Goal: Information Seeking & Learning: Learn about a topic

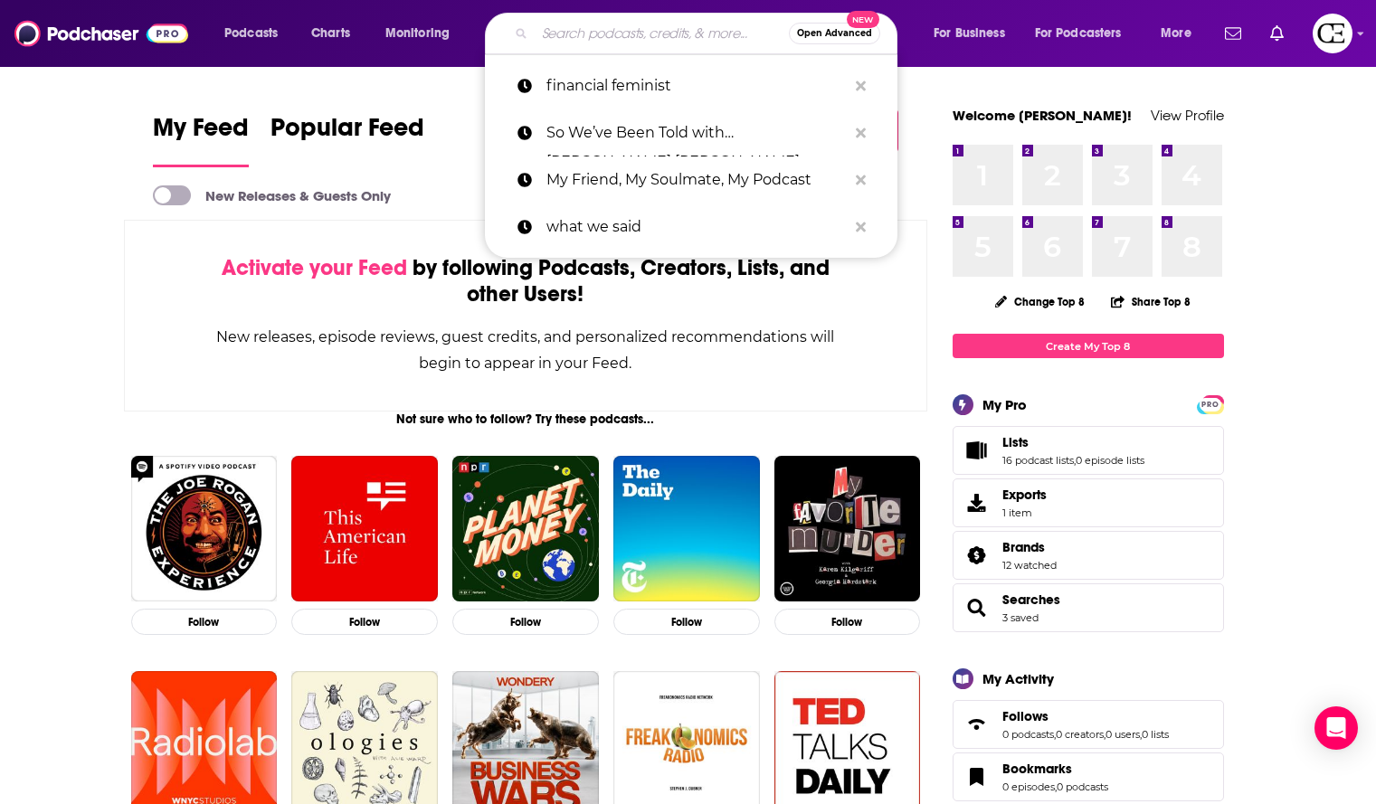
click at [643, 33] on input "Search podcasts, credits, & more..." at bounding box center [662, 33] width 254 height 29
paste input "The Wildly Capable Show"
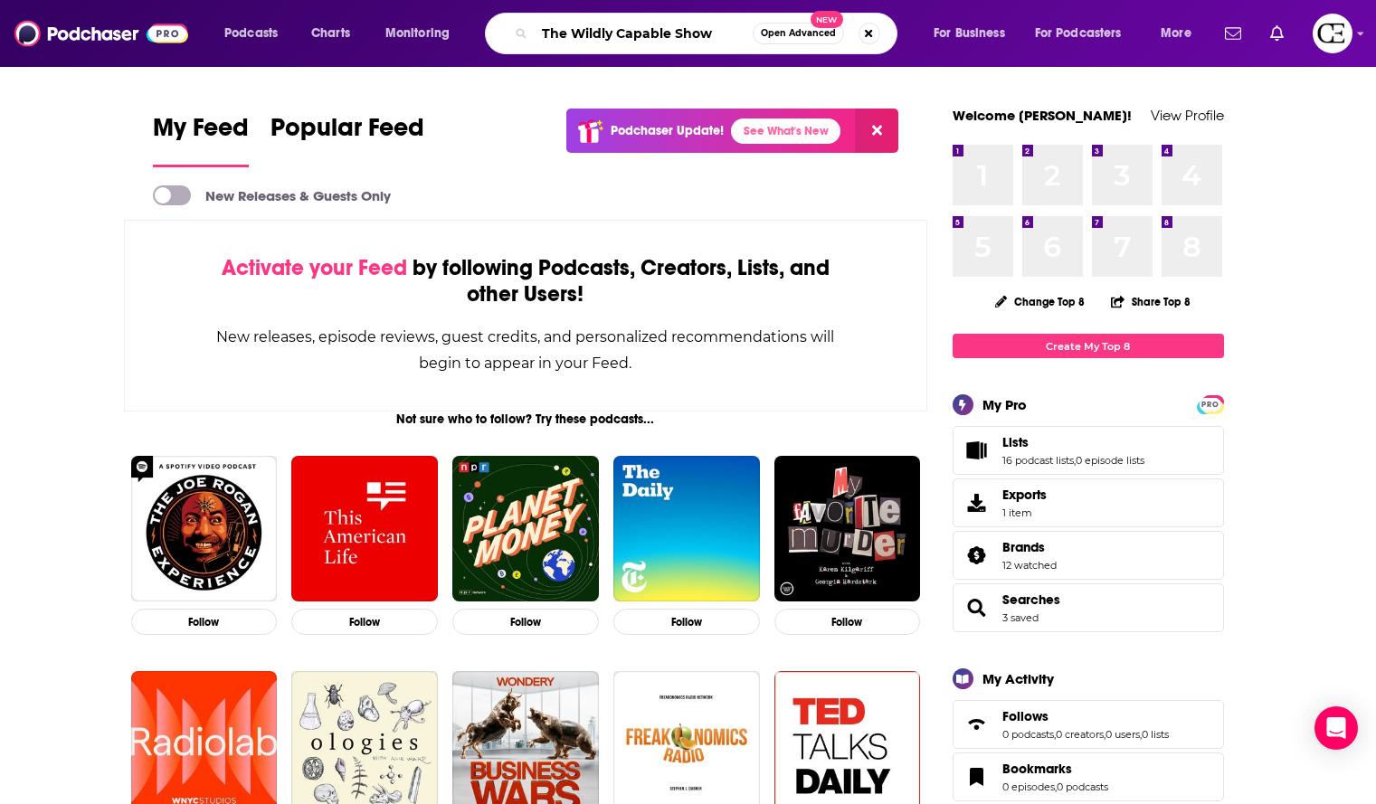
type input "The Wildly Capable Show"
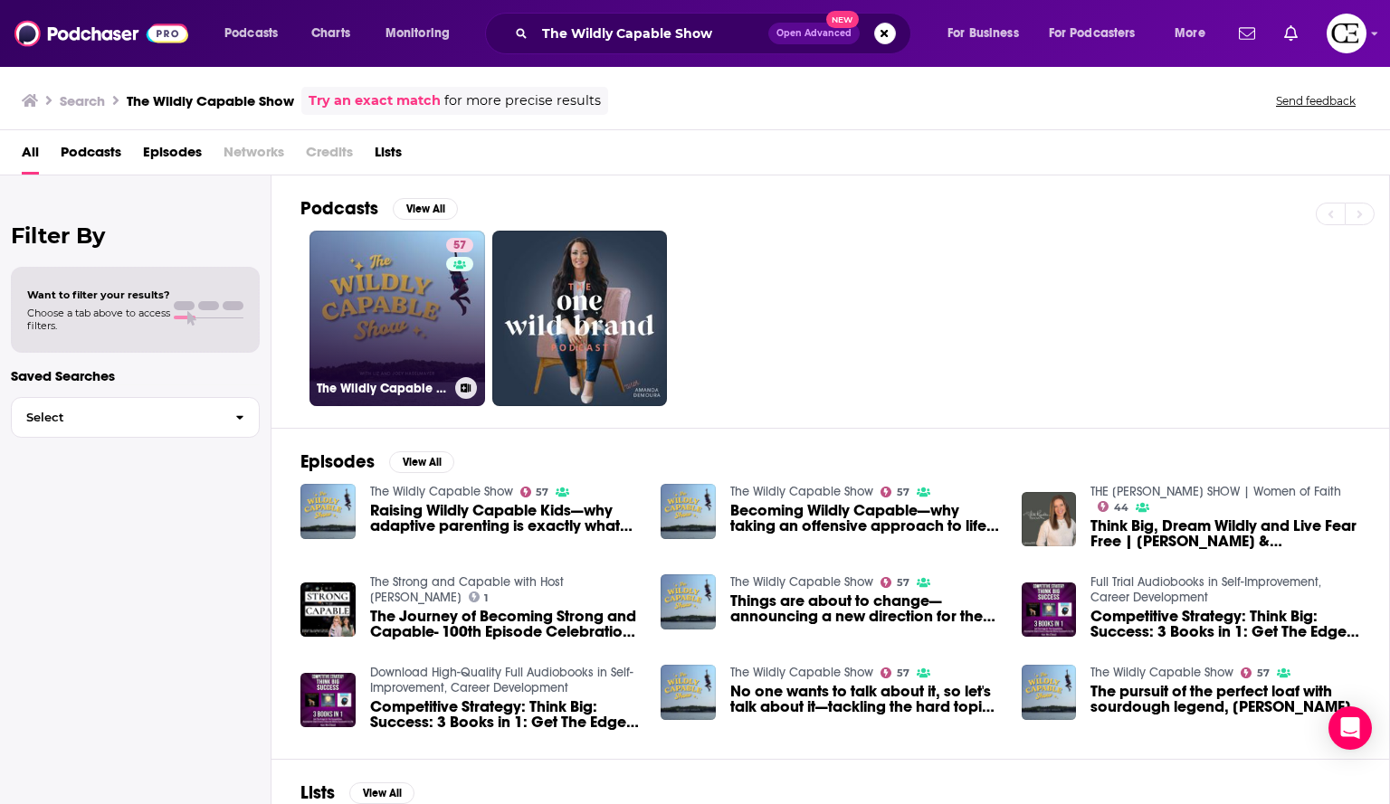
click at [403, 303] on link "57 The Wildly Capable Show" at bounding box center [397, 319] width 176 height 176
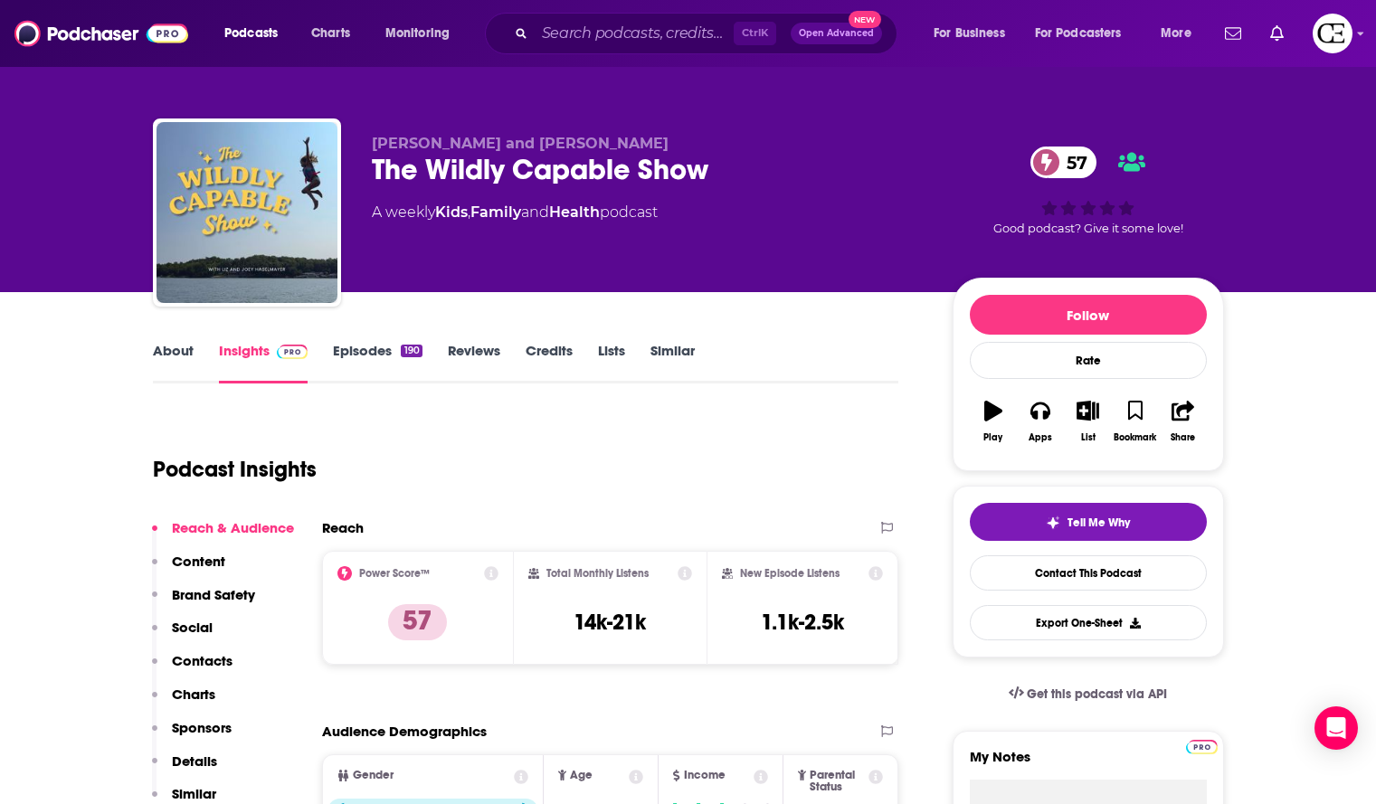
scroll to position [2, 0]
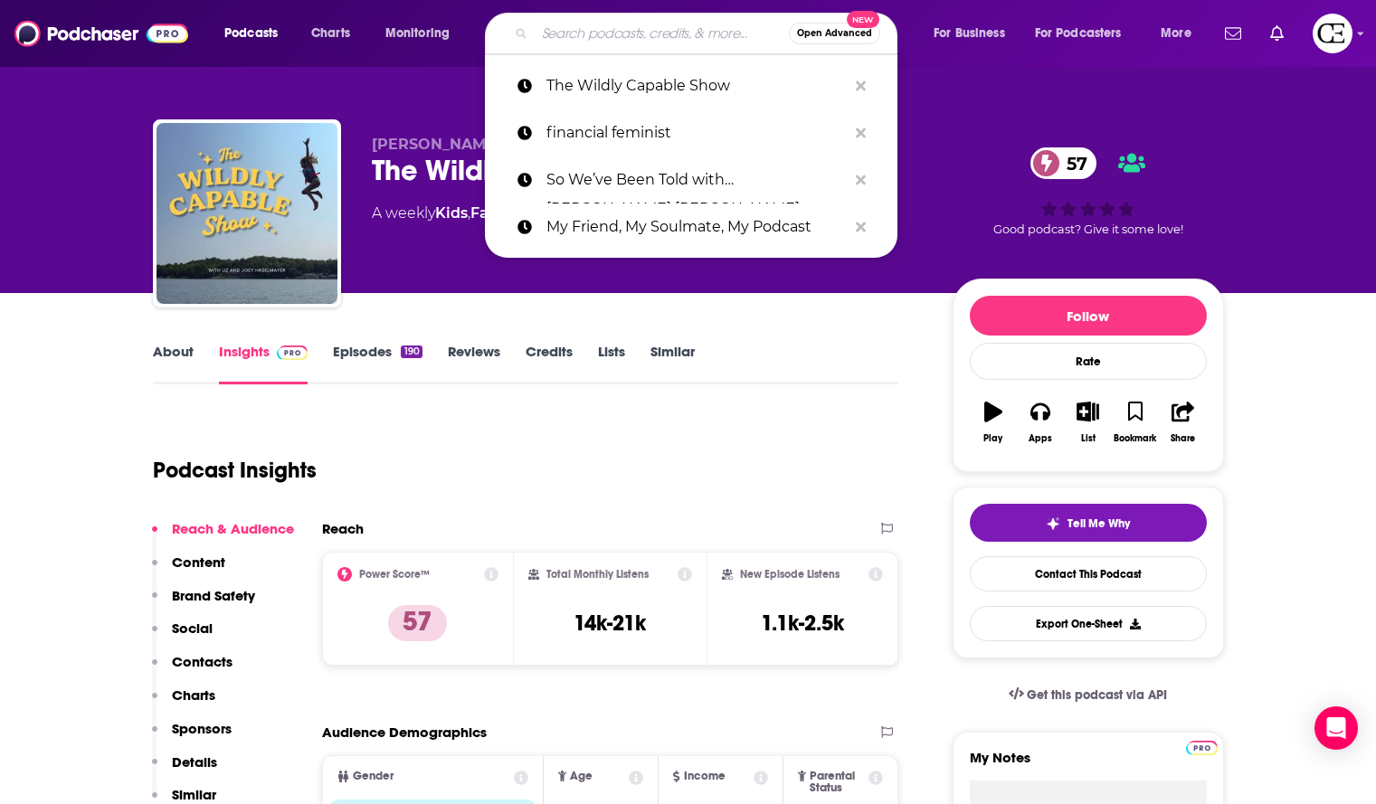
click at [602, 30] on input "Search podcasts, credits, & more..." at bounding box center [662, 33] width 254 height 29
paste input "Simple Farmhouse Life"
type input "Simple Farmhouse Life"
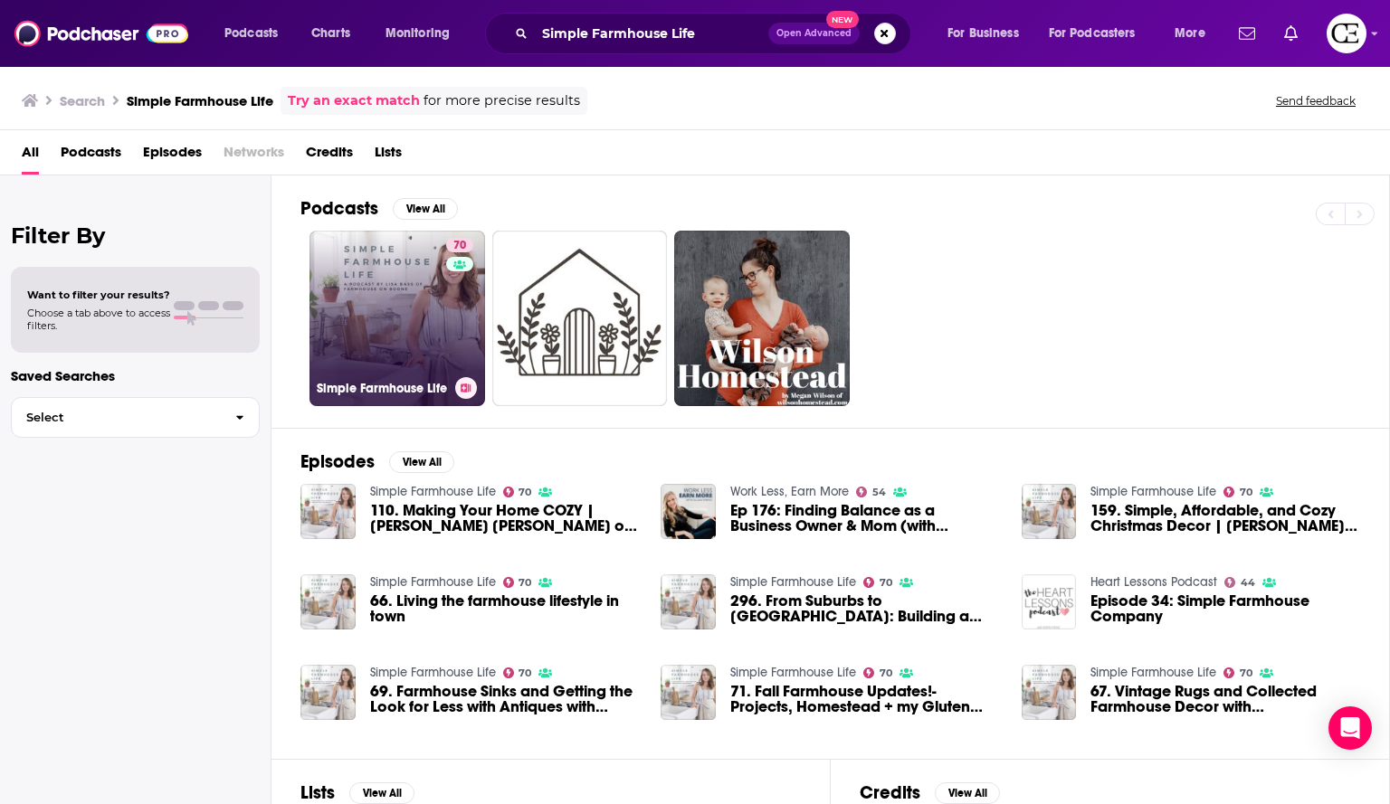
click at [392, 288] on link "70 Simple Farmhouse Life" at bounding box center [397, 319] width 176 height 176
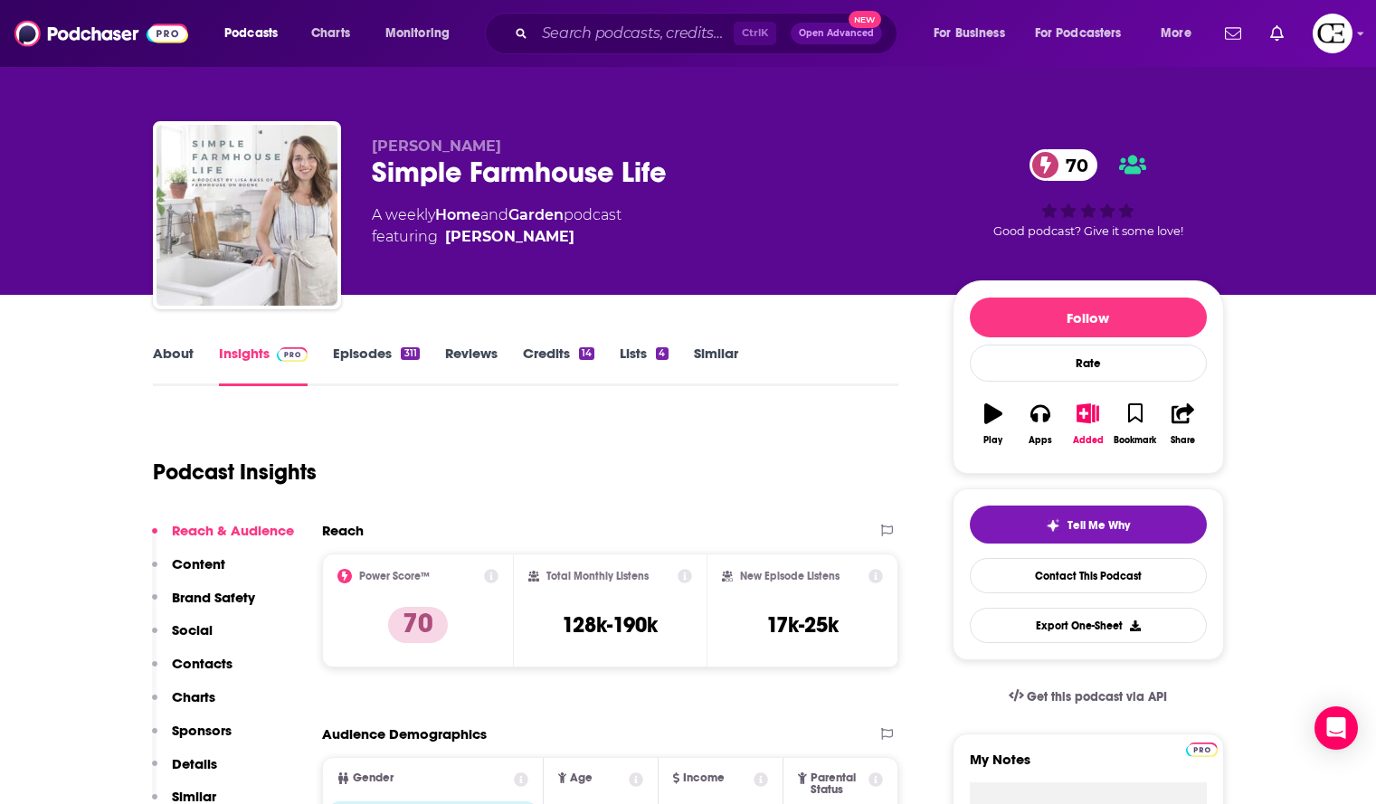
scroll to position [2, 0]
